Goal: Use online tool/utility: Use online tool/utility

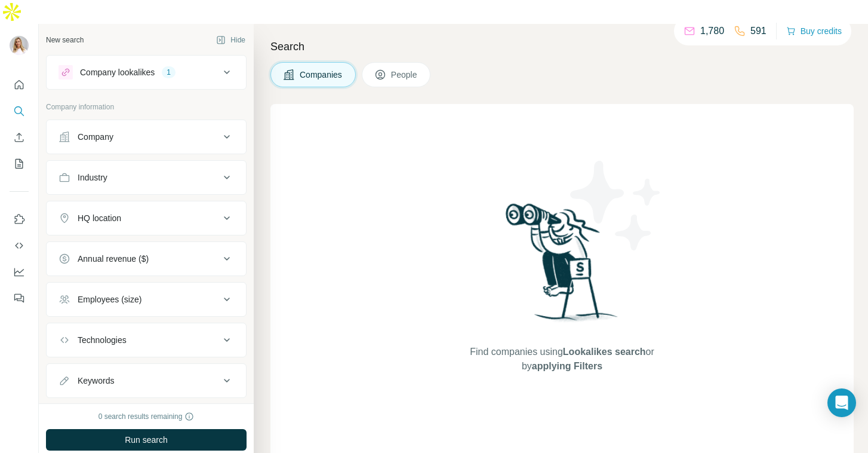
click at [219, 212] on div "HQ location" at bounding box center [139, 218] width 161 height 12
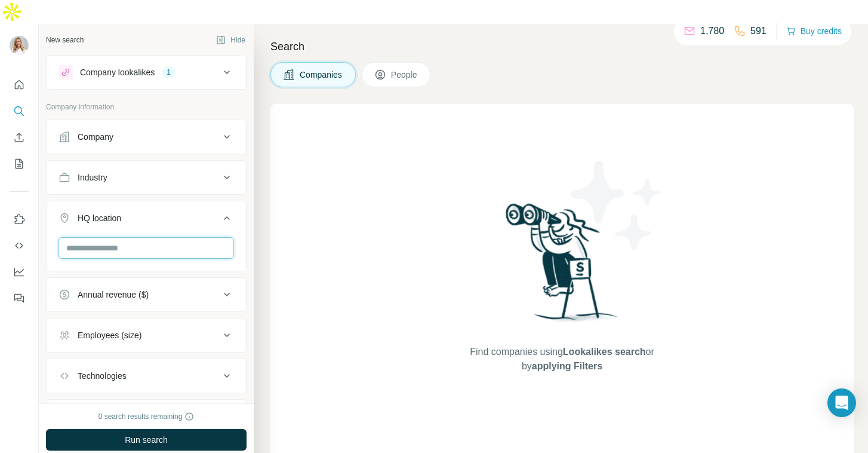
click at [176, 237] on input "text" at bounding box center [147, 248] width 176 height 22
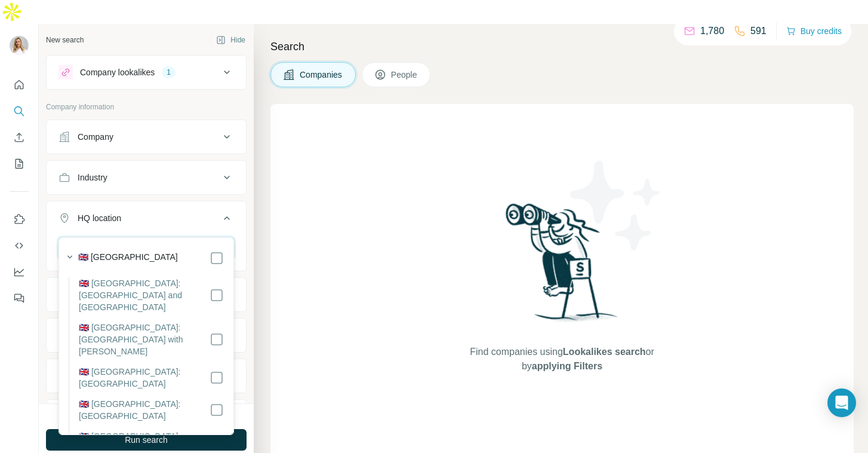
type input "**********"
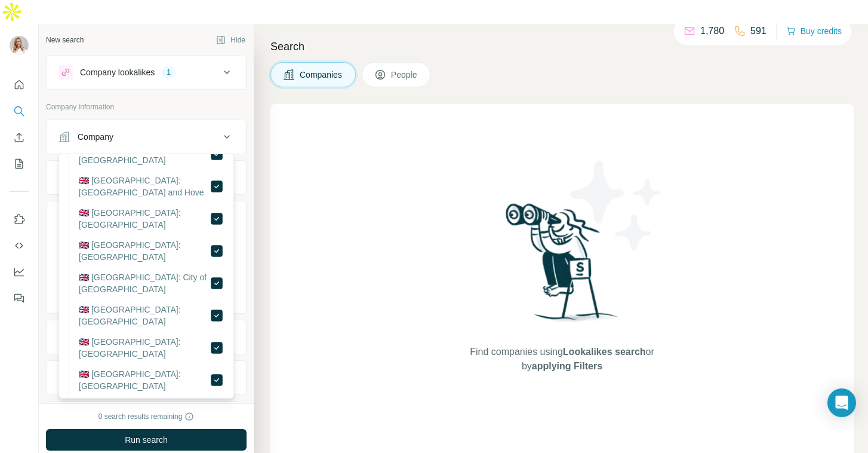
scroll to position [106, 0]
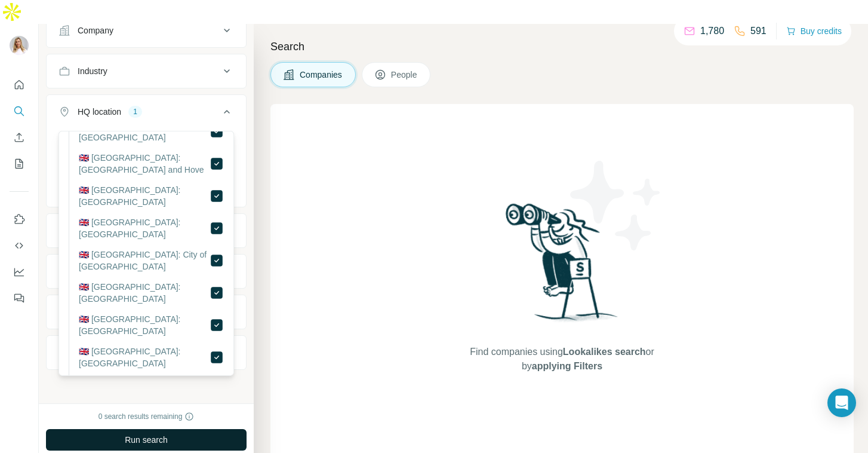
click at [133, 434] on span "Run search" at bounding box center [146, 440] width 43 height 12
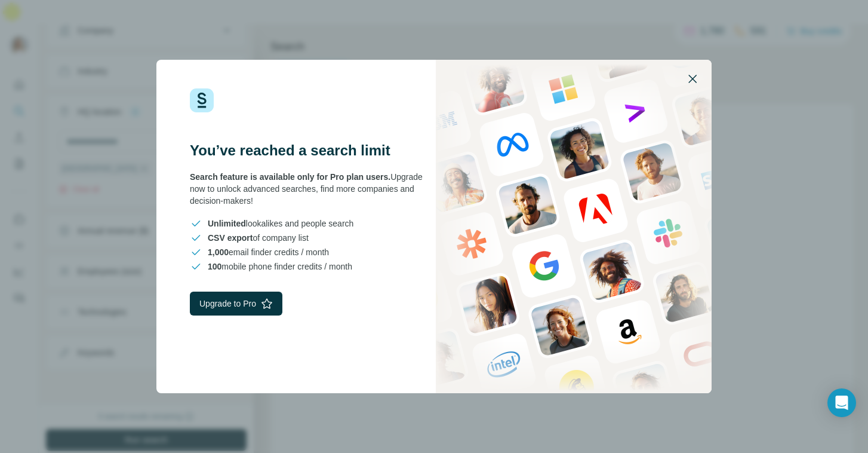
click at [697, 73] on icon "button" at bounding box center [693, 79] width 14 height 14
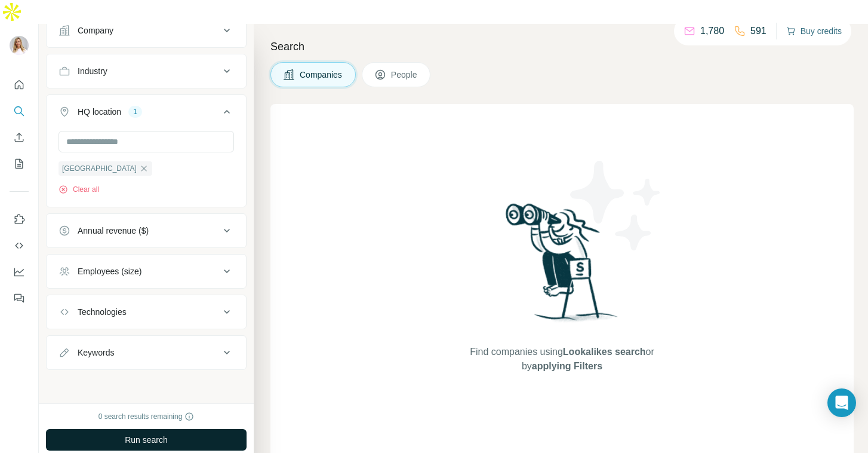
click at [801, 28] on button "Buy credits" at bounding box center [815, 31] width 56 height 17
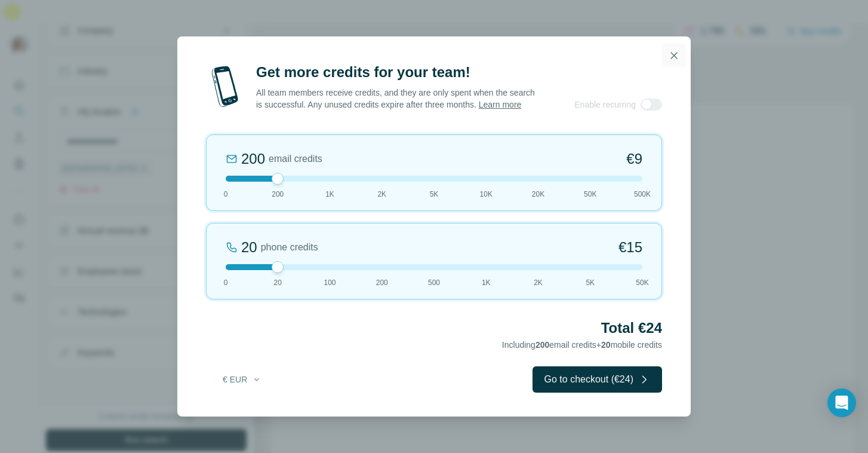
click at [671, 50] on icon "button" at bounding box center [674, 56] width 12 height 12
